Goal: Information Seeking & Learning: Learn about a topic

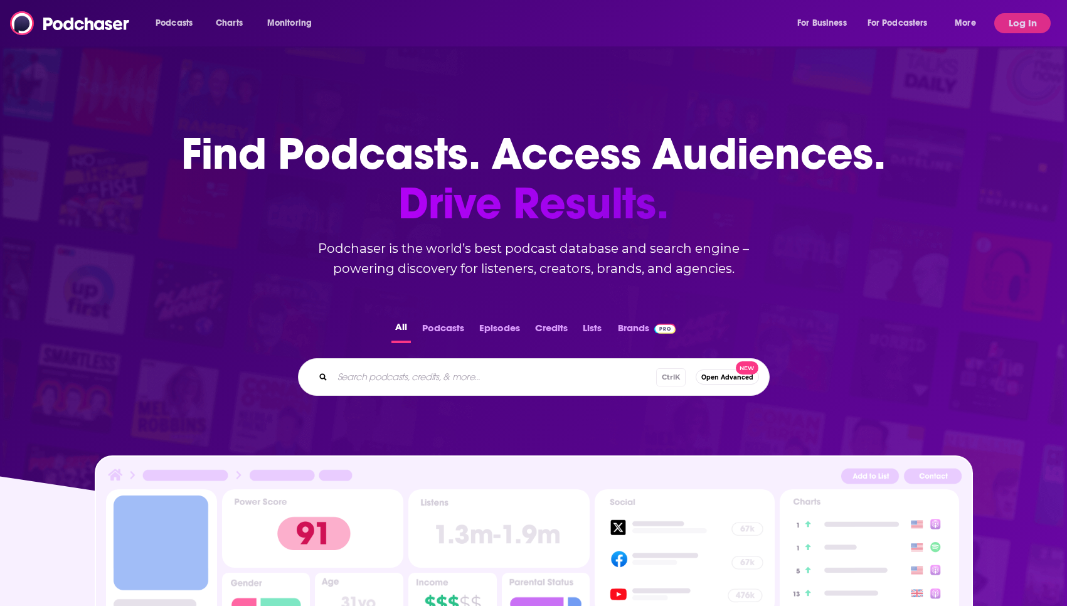
click at [376, 373] on input "Search podcasts, credits, & more..." at bounding box center [494, 377] width 324 height 20
type input "the daily"
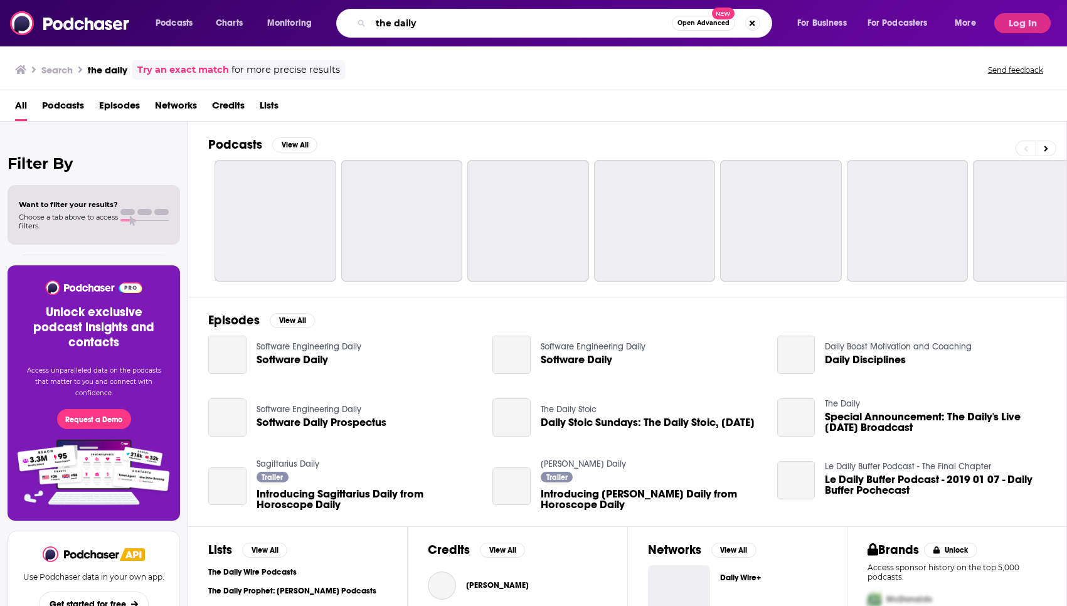
drag, startPoint x: 440, startPoint y: 24, endPoint x: 236, endPoint y: 26, distance: 203.1
click at [371, 26] on input "the daily" at bounding box center [521, 23] width 301 height 20
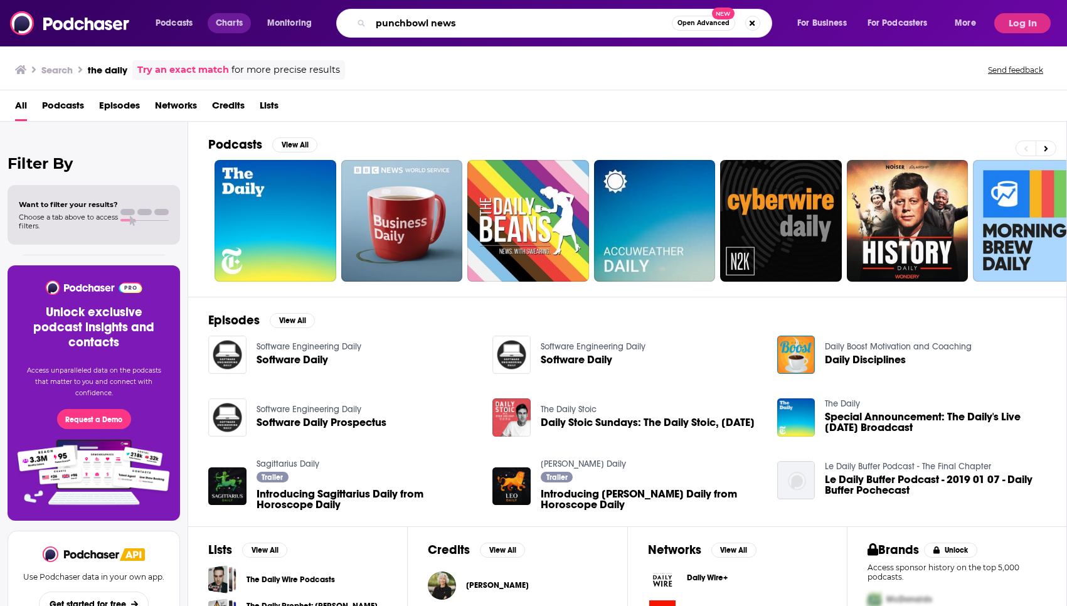
type input "punchbowl news"
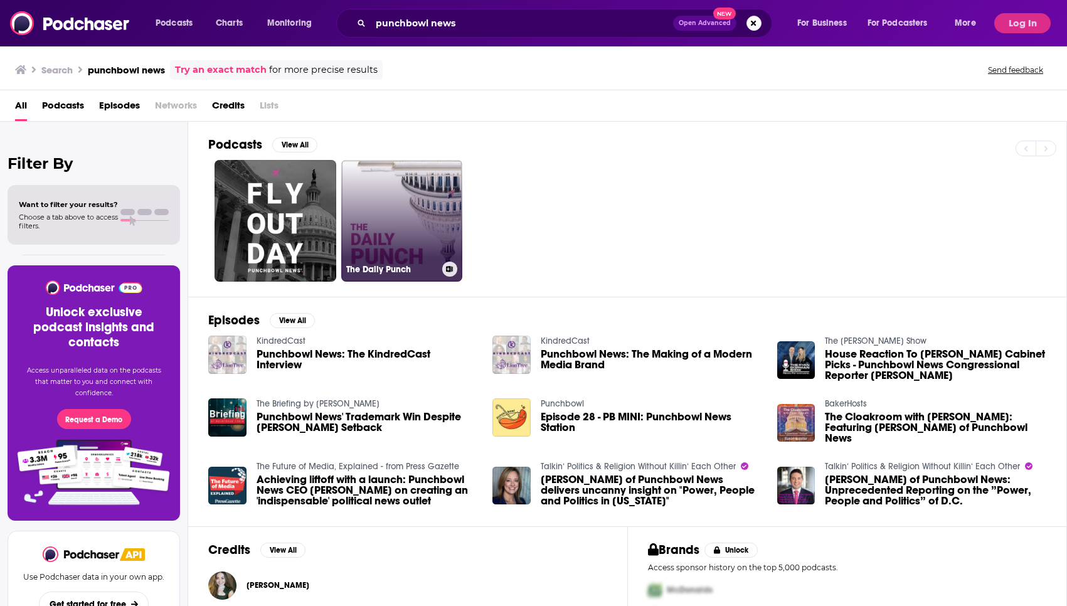
click at [420, 208] on link "The Daily Punch" at bounding box center [402, 221] width 122 height 122
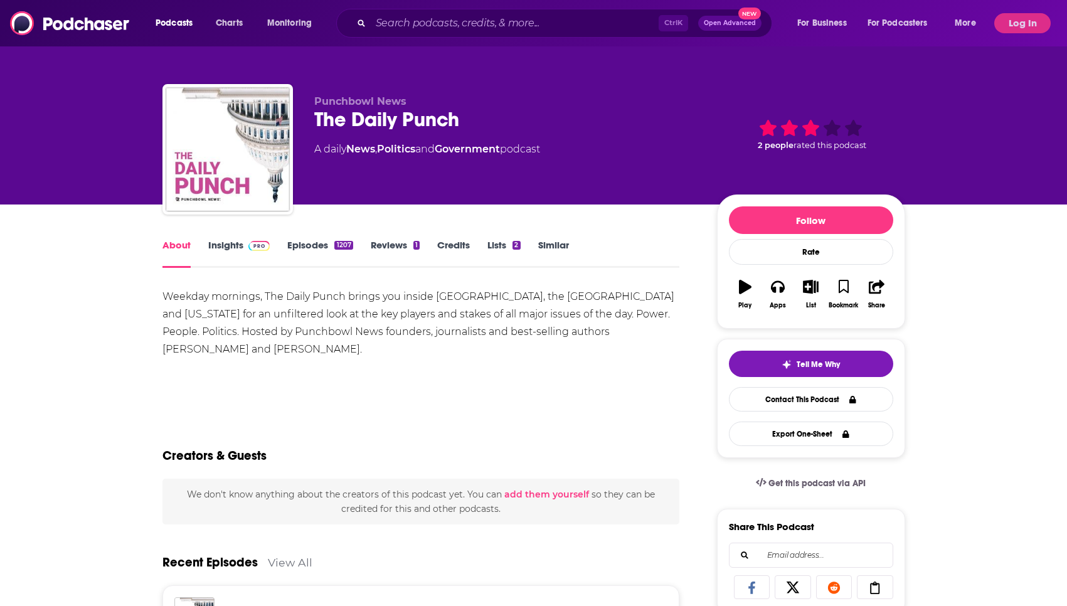
click at [524, 315] on div "Weekday mornings, The Daily Punch brings you inside [GEOGRAPHIC_DATA], the [GEO…" at bounding box center [420, 323] width 517 height 70
click at [234, 250] on link "Insights" at bounding box center [239, 253] width 62 height 29
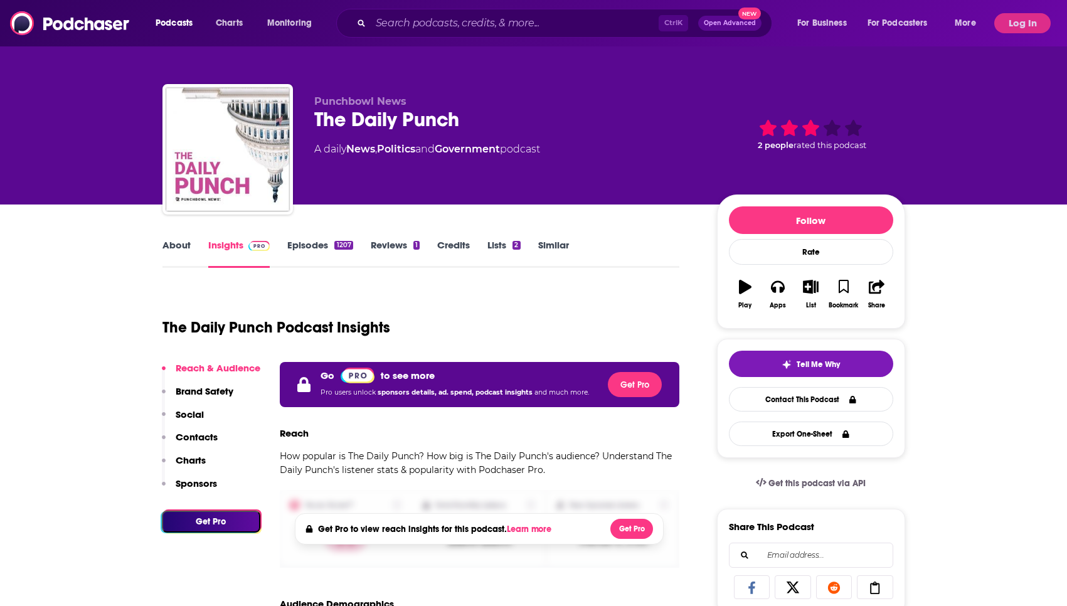
click at [1009, 34] on div "Podcasts Charts Monitoring Ctrl K Open Advanced New For Business For Podcasters…" at bounding box center [533, 23] width 1067 height 46
click at [1009, 28] on button "Log In" at bounding box center [1022, 23] width 56 height 20
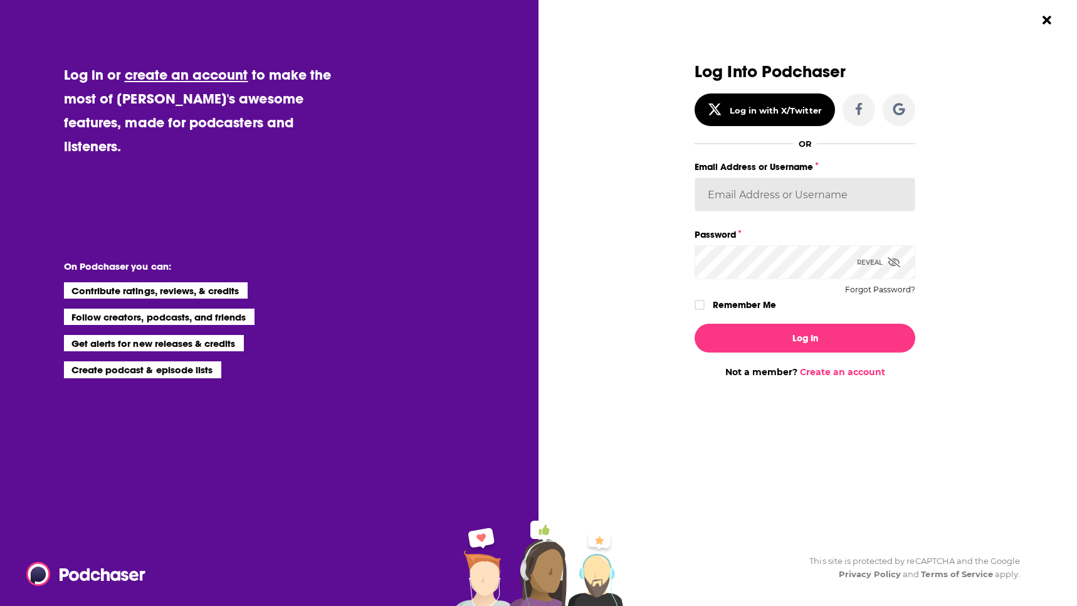
type input "[EMAIL_ADDRESS][PERSON_NAME][DOMAIN_NAME]"
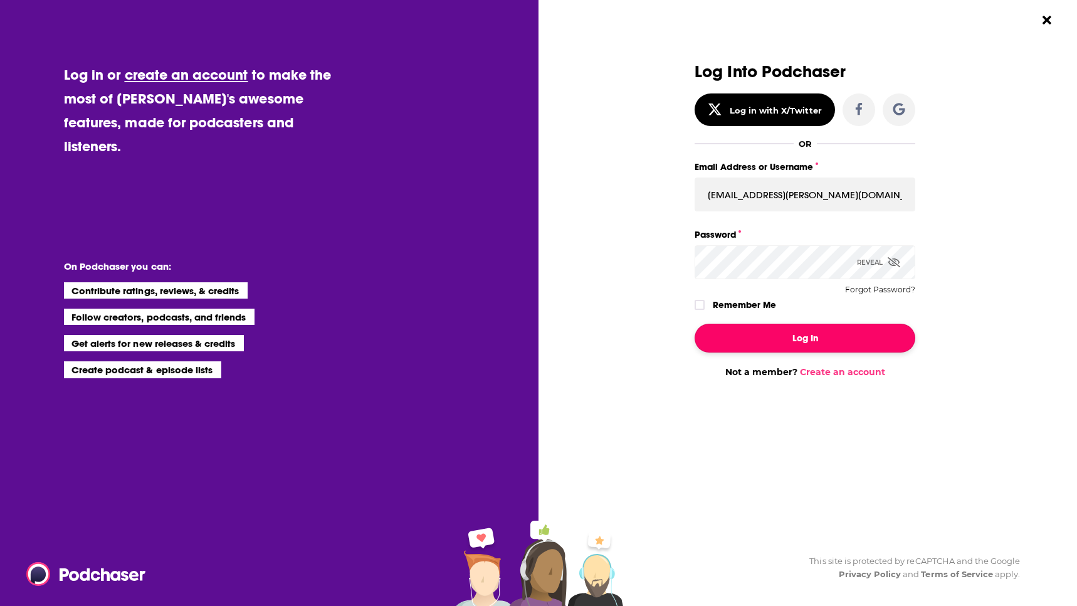
click at [785, 337] on button "Log In" at bounding box center [805, 338] width 221 height 29
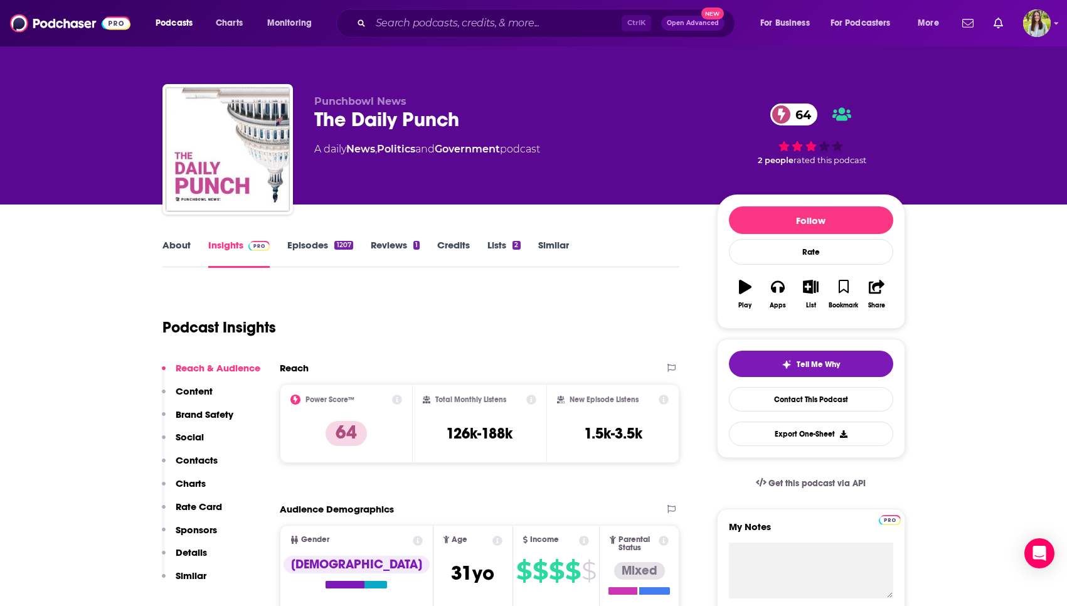
scroll to position [64, 0]
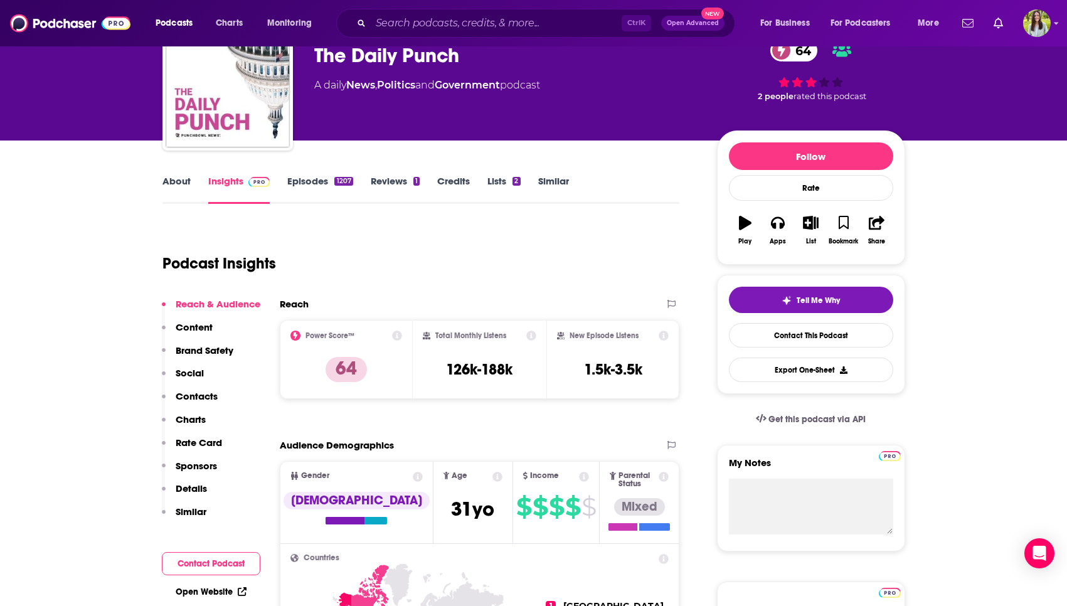
click at [530, 337] on icon at bounding box center [531, 335] width 10 height 10
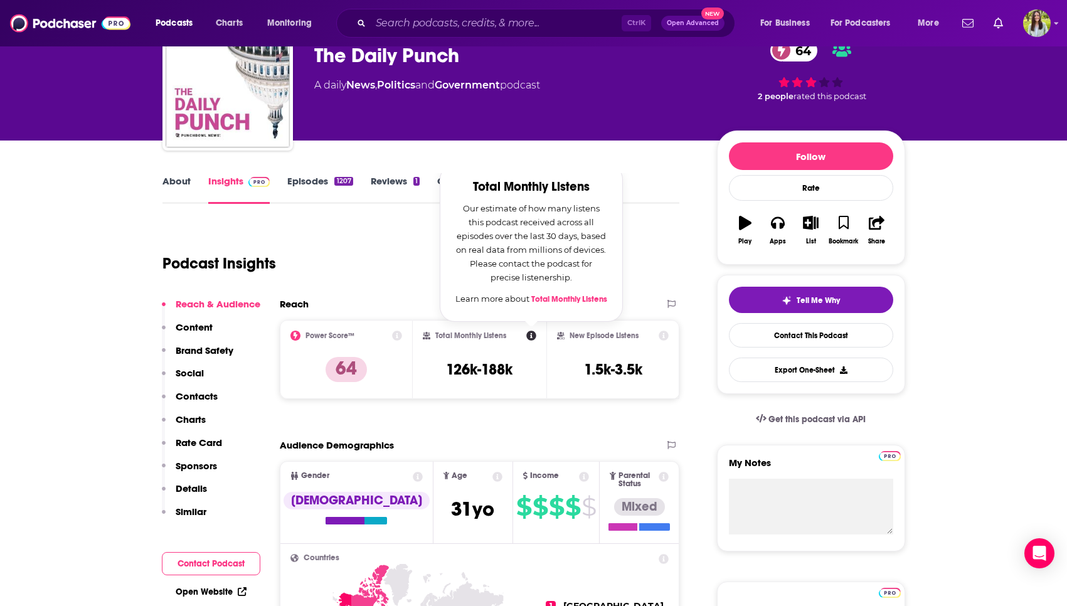
click at [530, 337] on icon at bounding box center [531, 335] width 10 height 10
click at [664, 337] on icon at bounding box center [664, 335] width 10 height 10
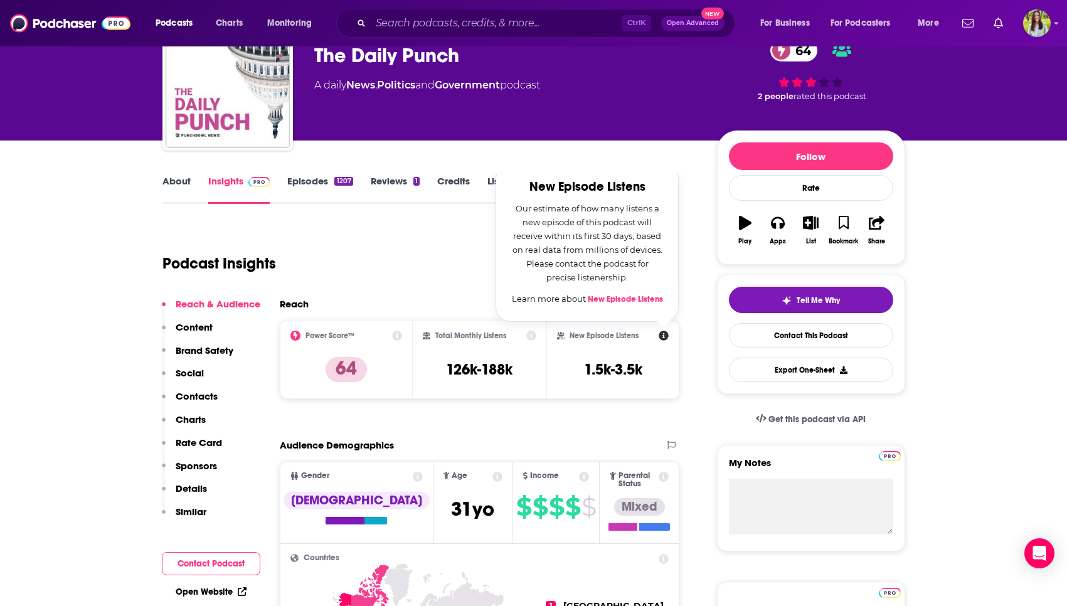
click at [398, 334] on icon at bounding box center [397, 335] width 10 height 10
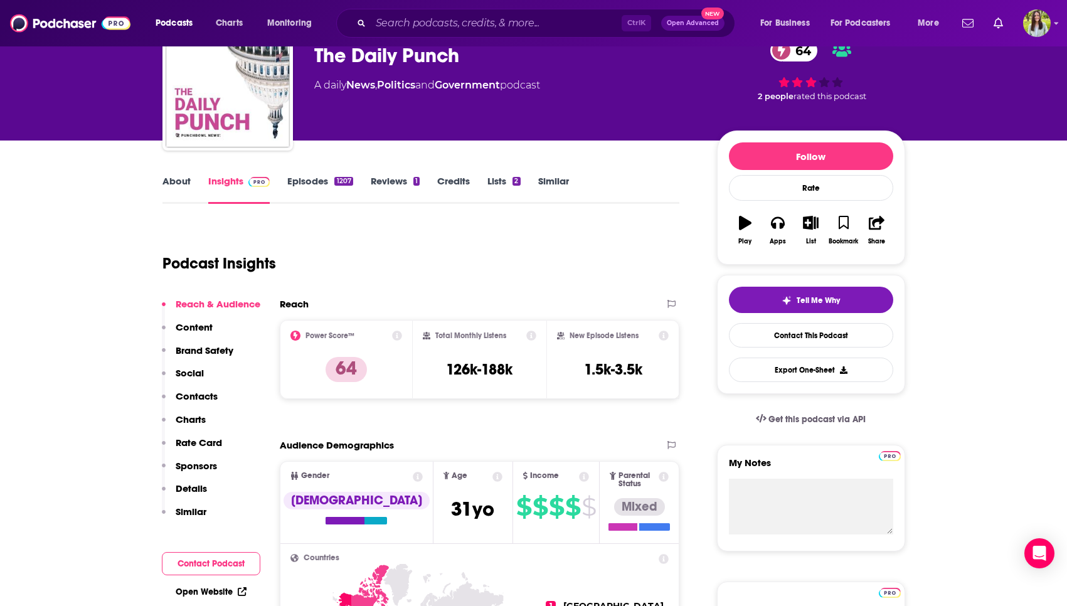
click at [554, 270] on div "Podcast Insights" at bounding box center [415, 256] width 507 height 64
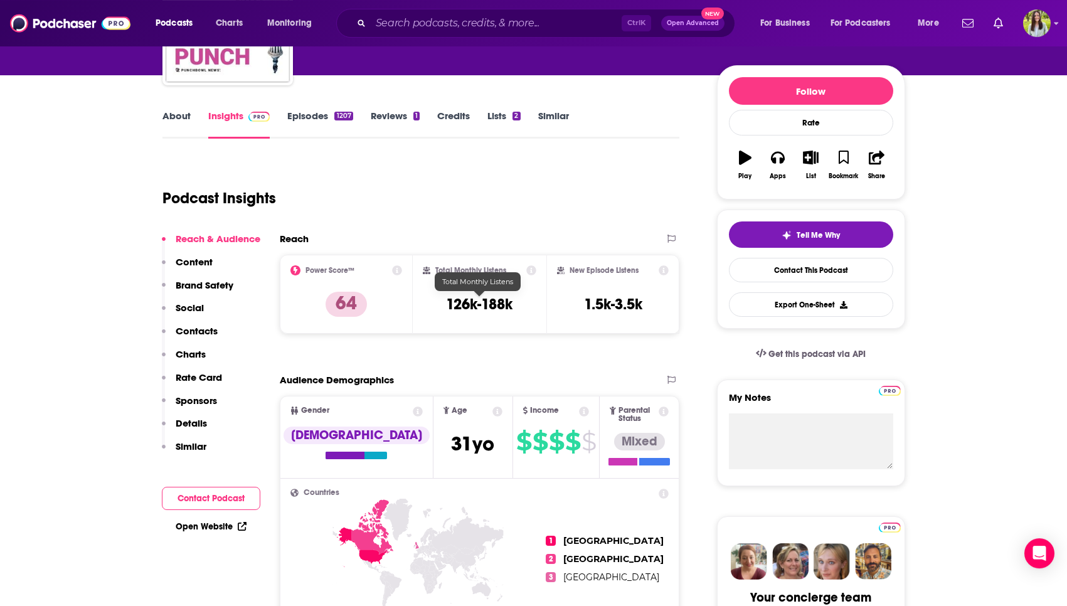
scroll to position [192, 0]
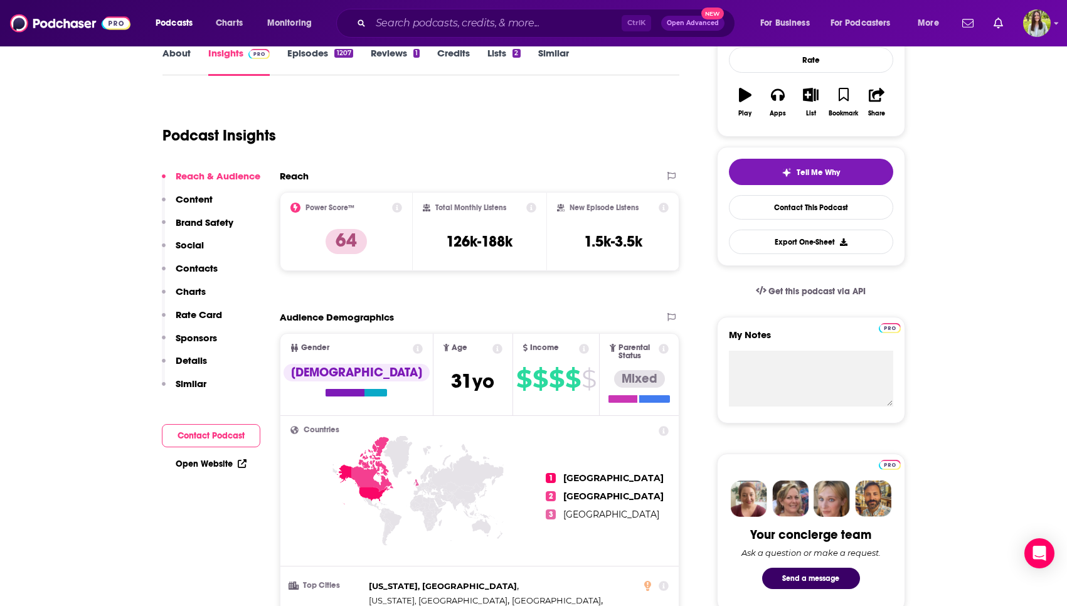
click at [199, 292] on p "Charts" at bounding box center [191, 291] width 30 height 12
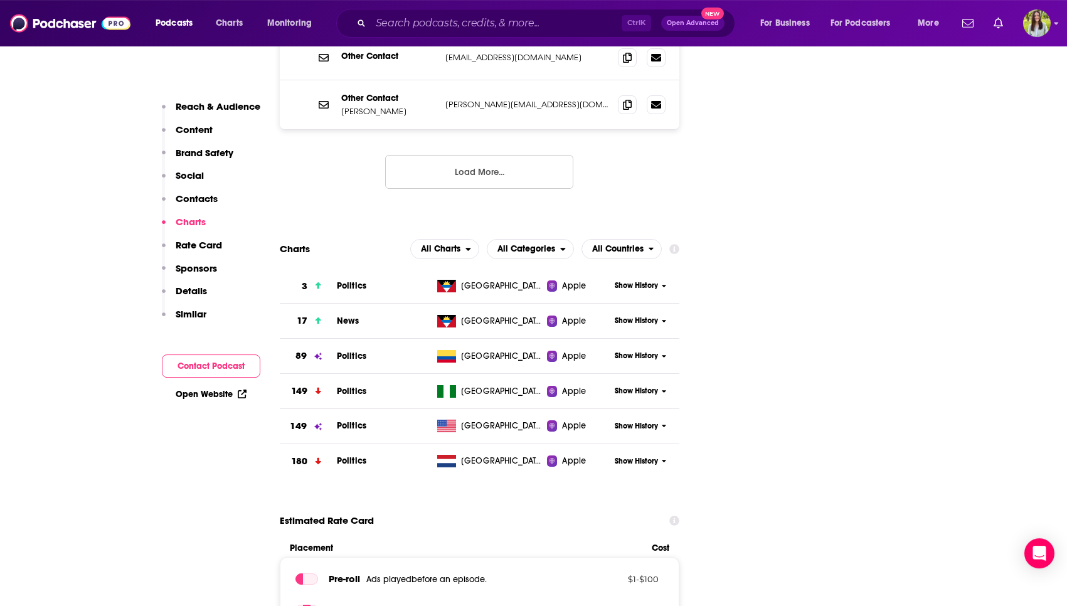
scroll to position [1737, 0]
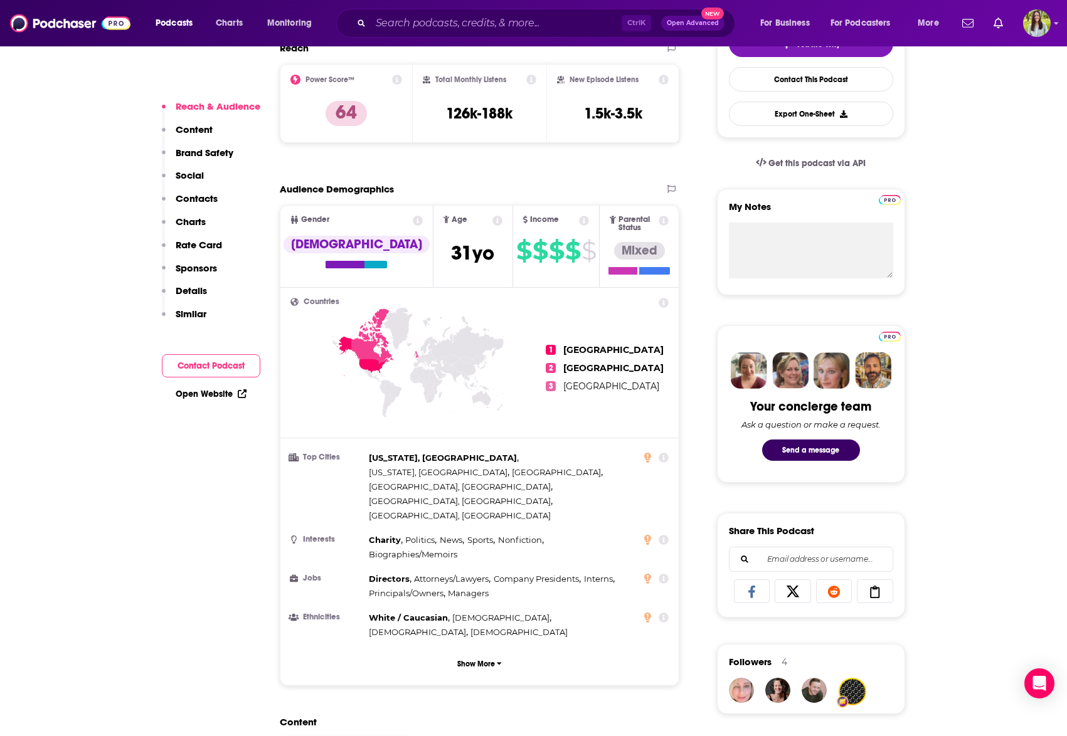
scroll to position [256, 0]
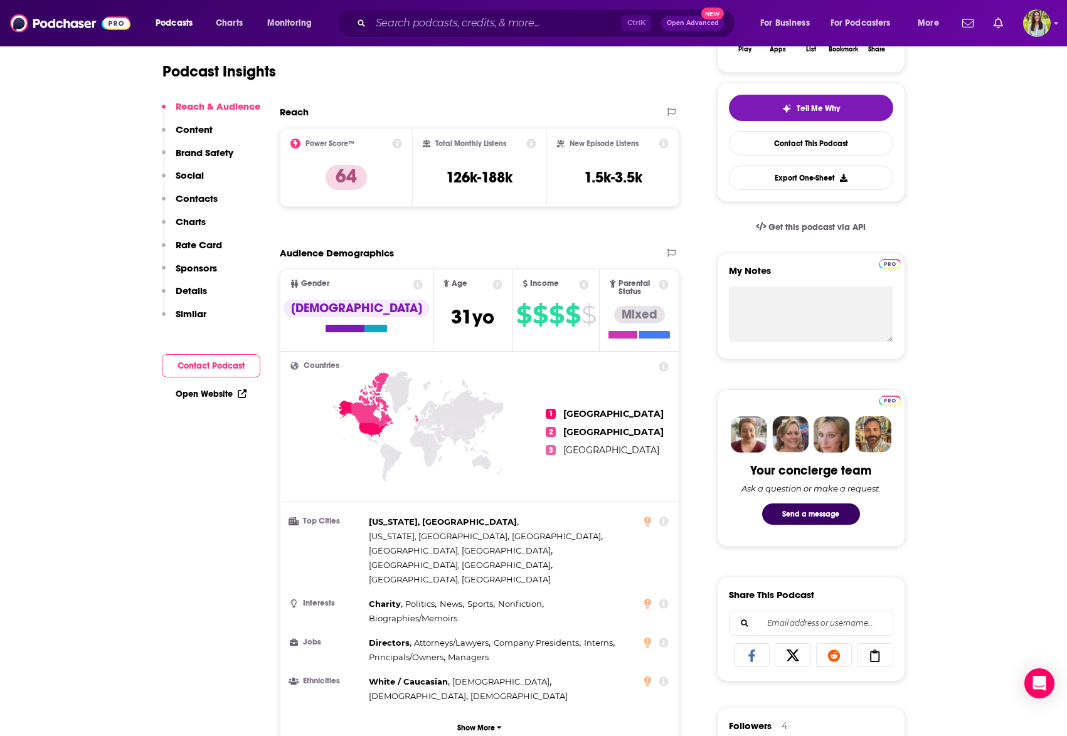
click at [665, 599] on icon at bounding box center [664, 604] width 10 height 10
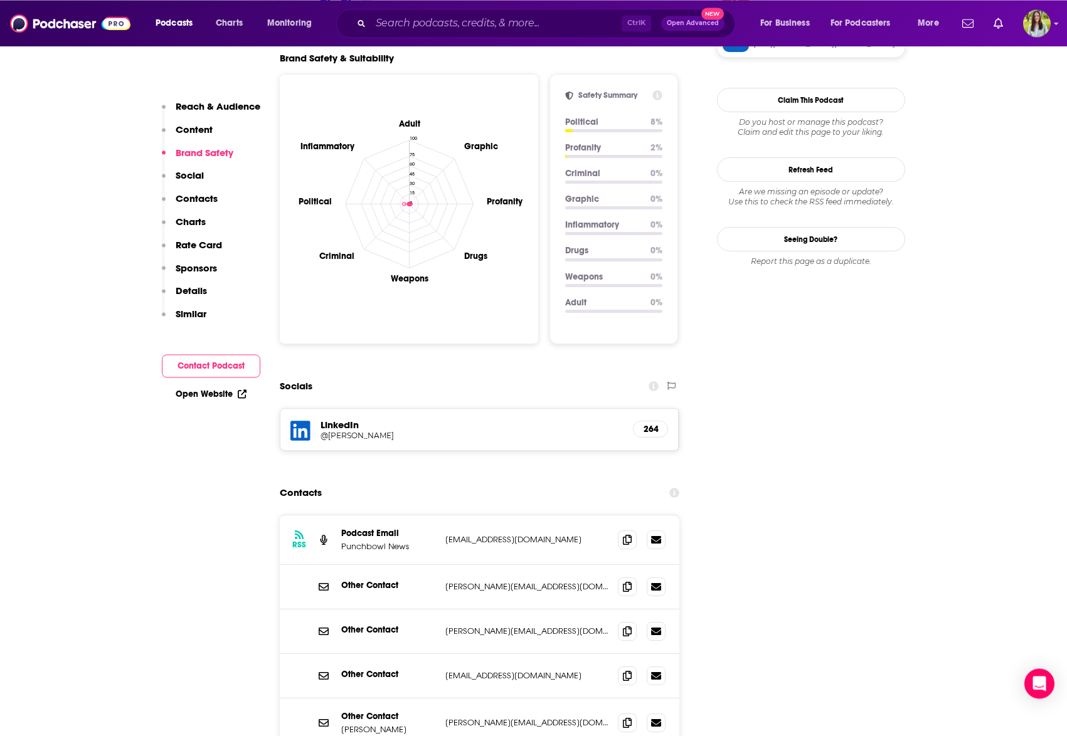
scroll to position [1663, 0]
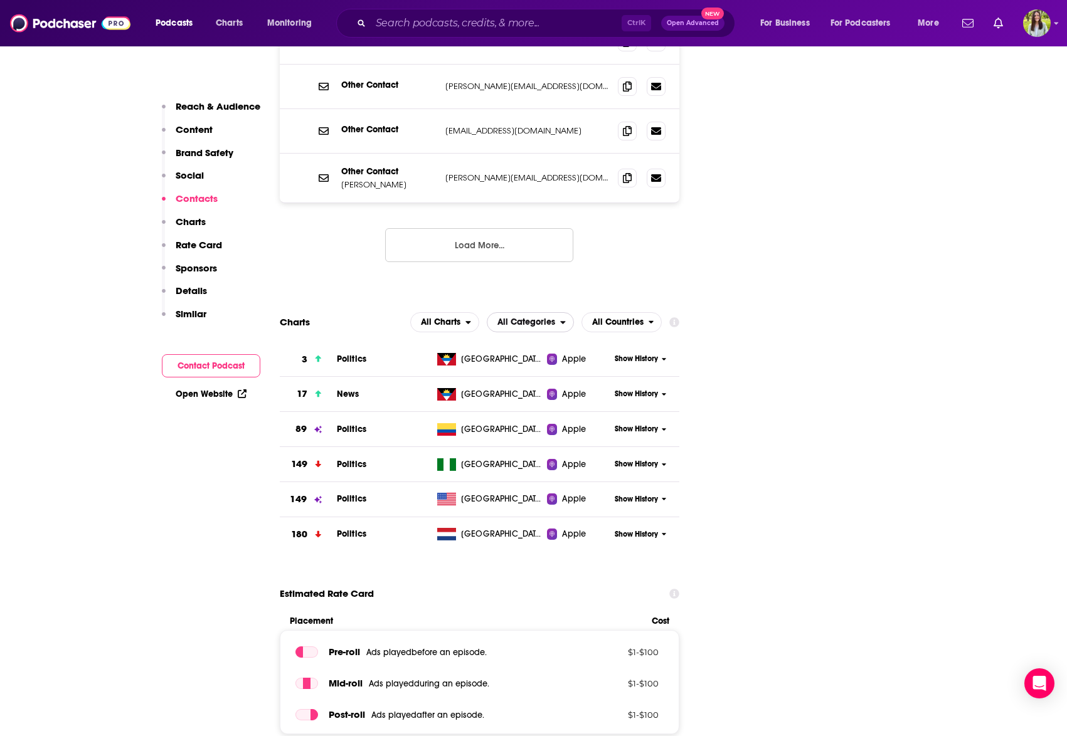
click at [540, 312] on span "All Categories" at bounding box center [523, 322] width 73 height 21
click at [538, 312] on span "All Categories" at bounding box center [523, 322] width 73 height 21
click at [463, 312] on span "All Charts" at bounding box center [438, 322] width 55 height 21
click at [448, 372] on span "Spotify Charts" at bounding box center [444, 376] width 53 height 8
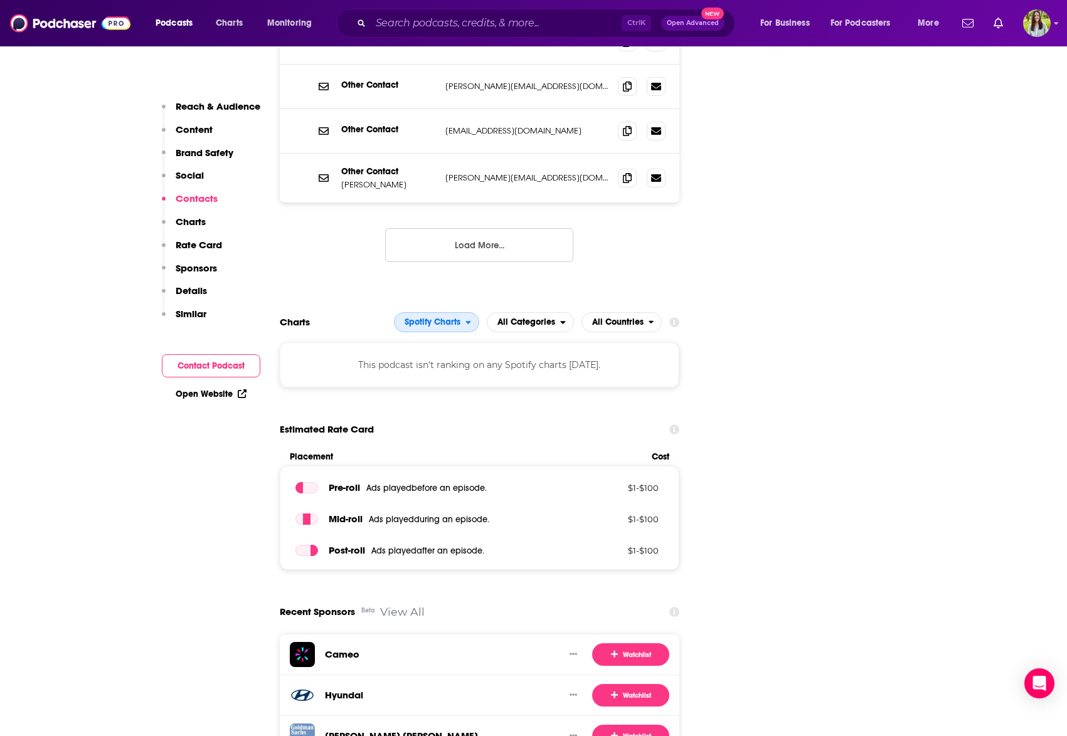
click at [435, 318] on span "Spotify Charts" at bounding box center [432, 322] width 56 height 9
click at [431, 357] on span "Apple Charts" at bounding box center [435, 361] width 69 height 8
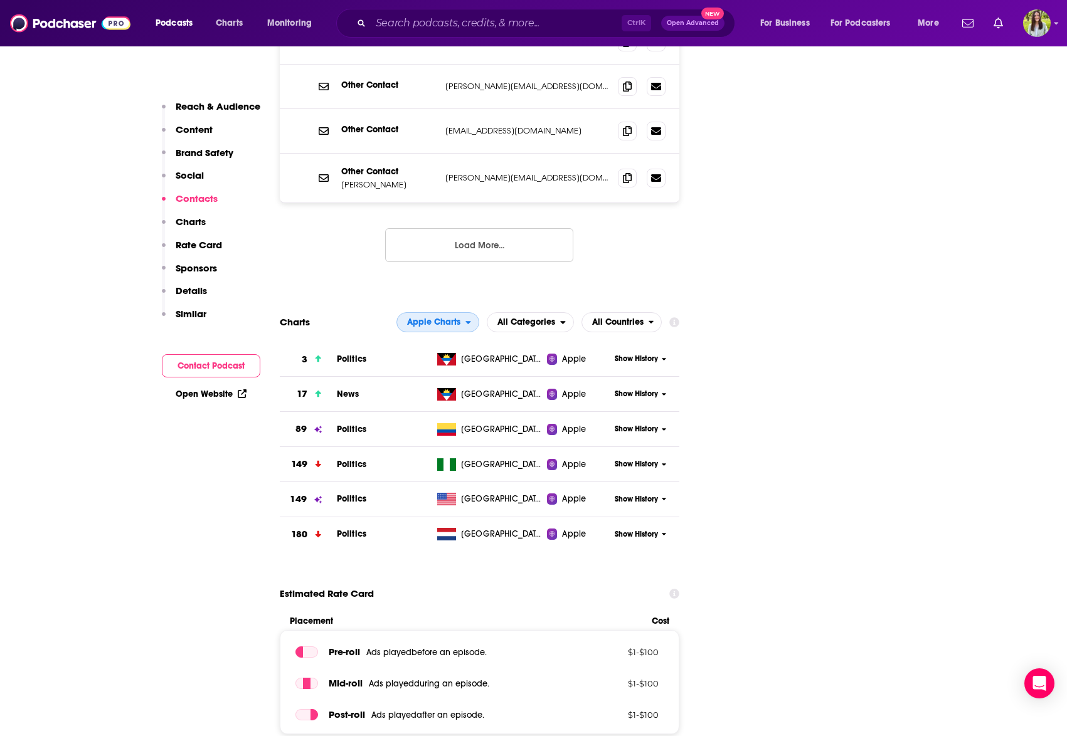
click at [422, 318] on span "Apple Charts" at bounding box center [433, 322] width 53 height 9
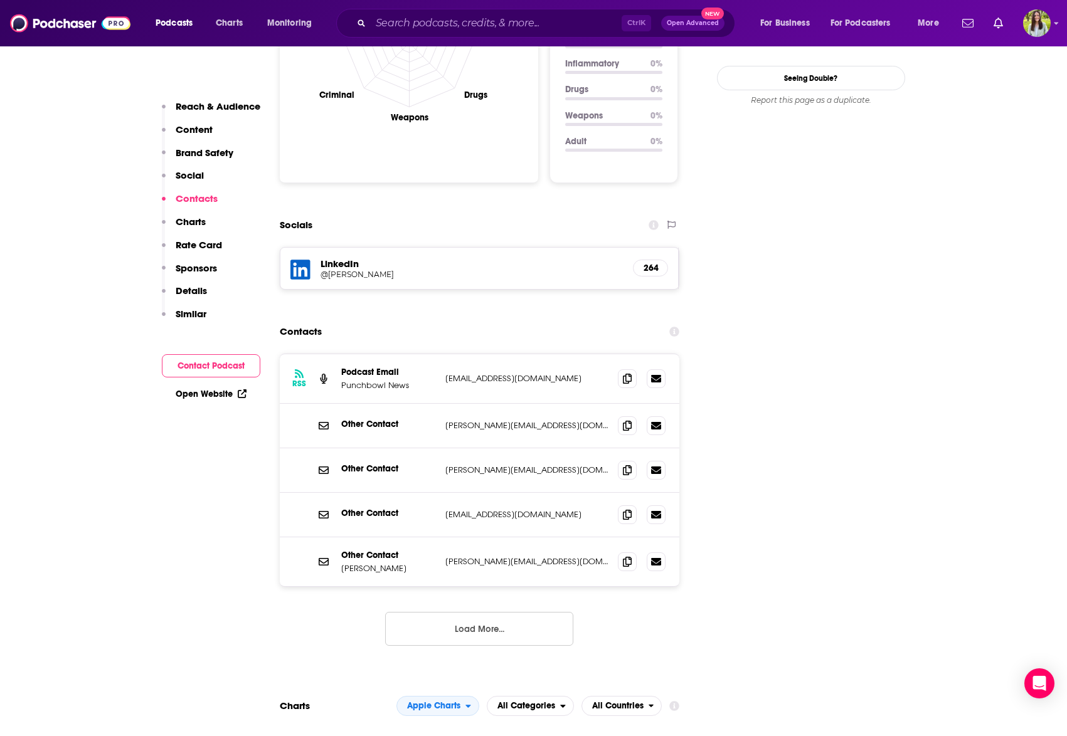
scroll to position [640, 0]
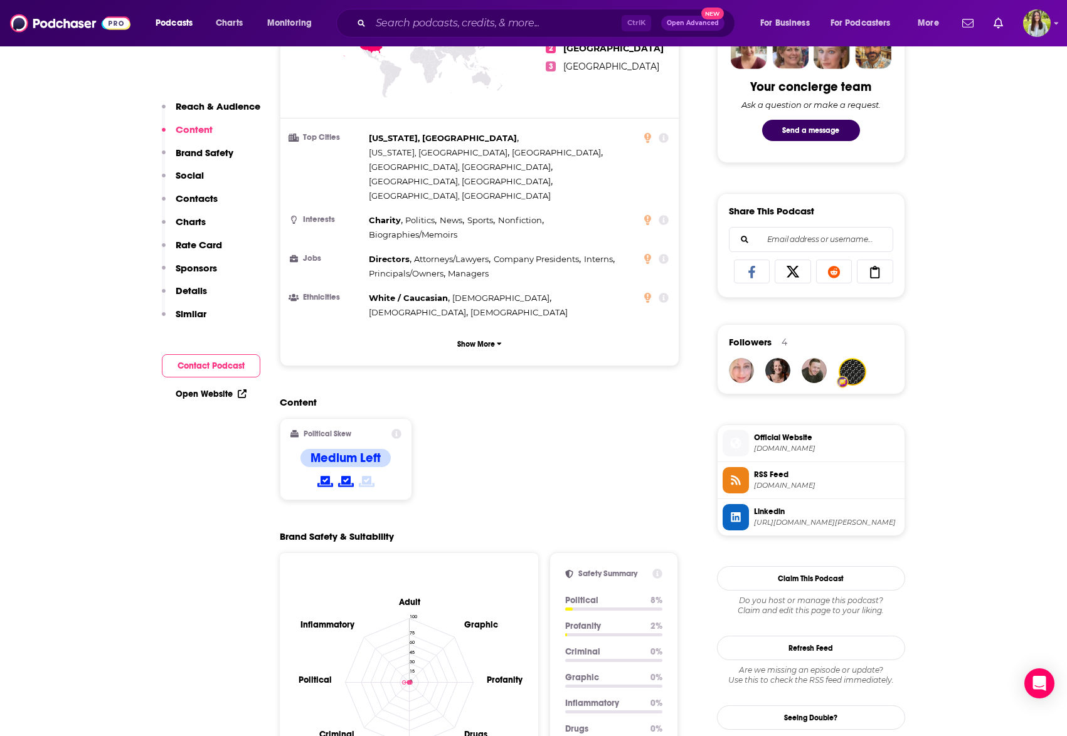
click at [663, 134] on icon at bounding box center [663, 138] width 10 height 10
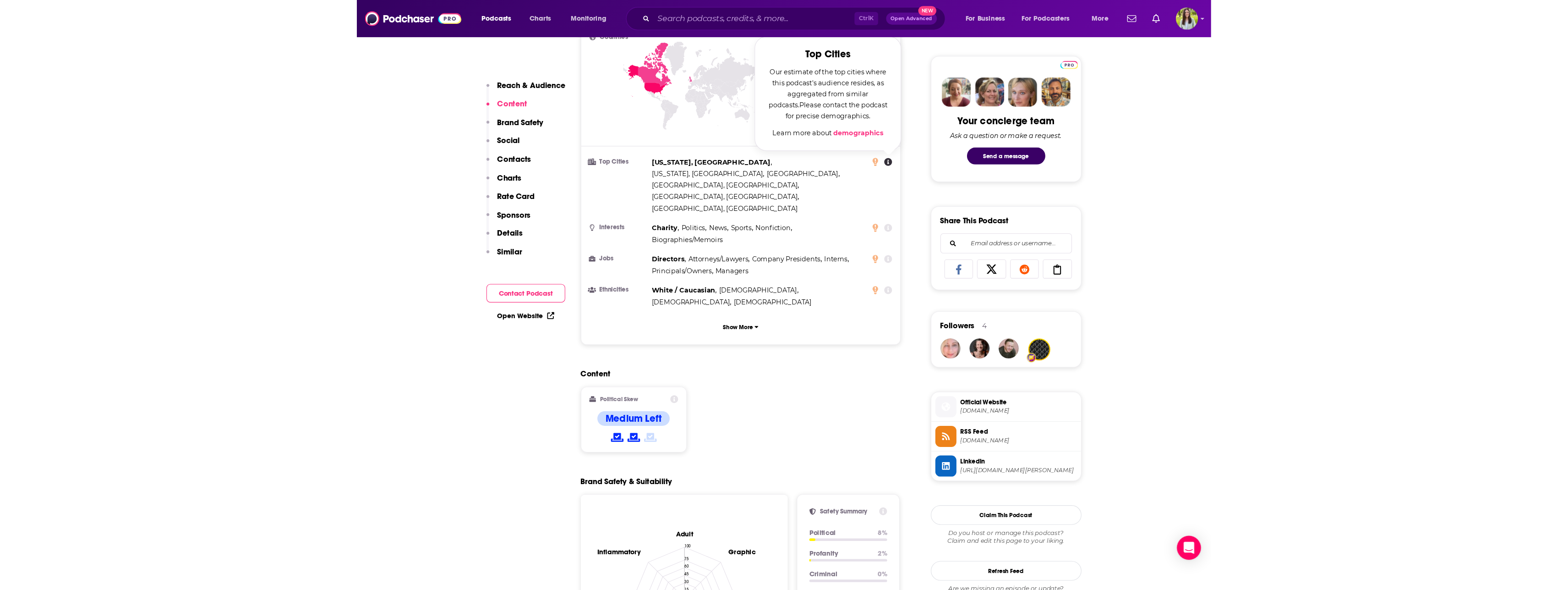
scroll to position [374, 0]
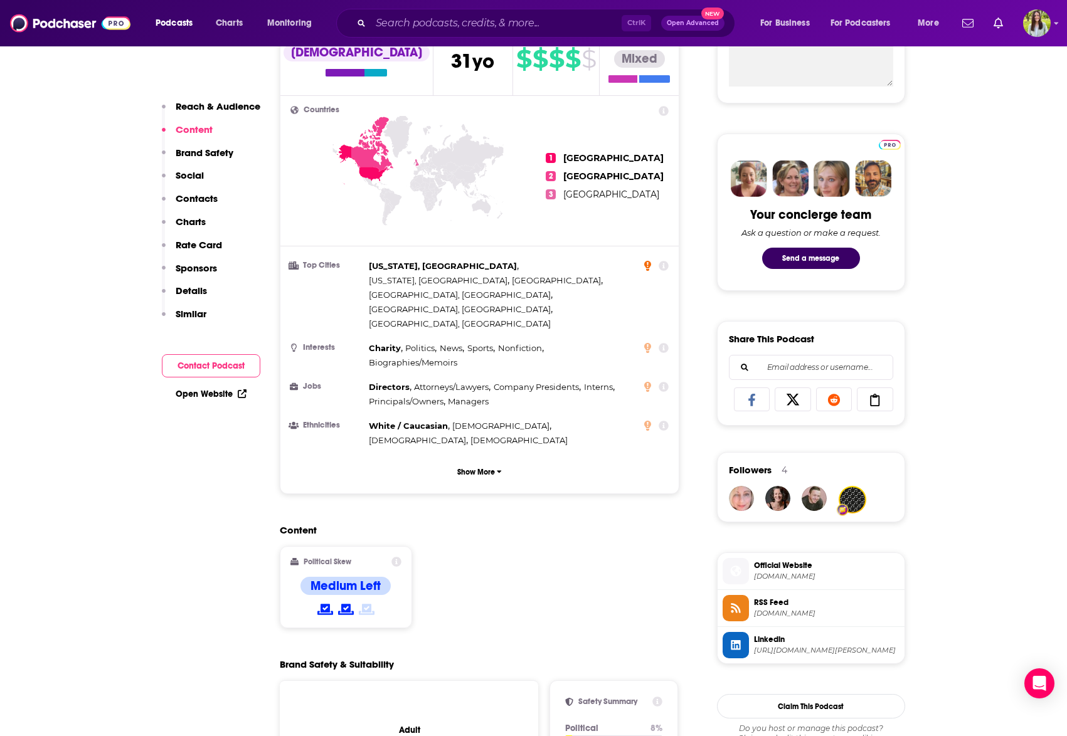
click at [650, 261] on icon at bounding box center [647, 266] width 7 height 10
click at [599, 524] on h2 "Content" at bounding box center [475, 530] width 390 height 12
click at [490, 460] on button "Show More" at bounding box center [479, 471] width 379 height 23
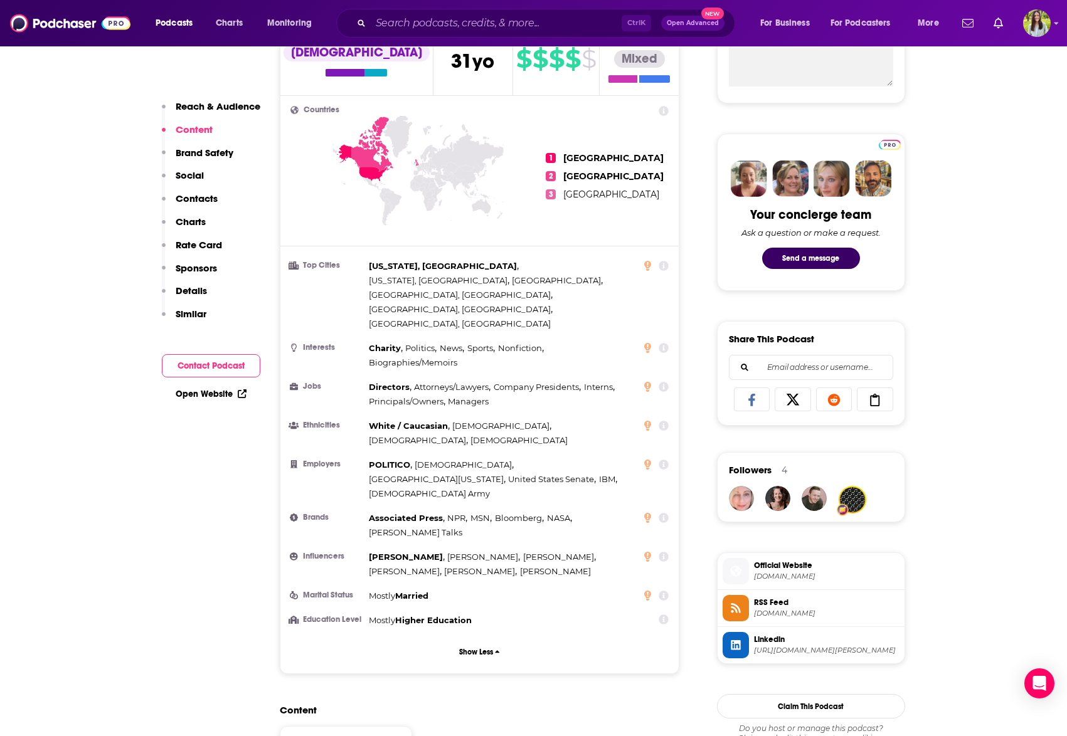
click at [663, 552] on icon at bounding box center [663, 557] width 10 height 10
